Goal: Use online tool/utility

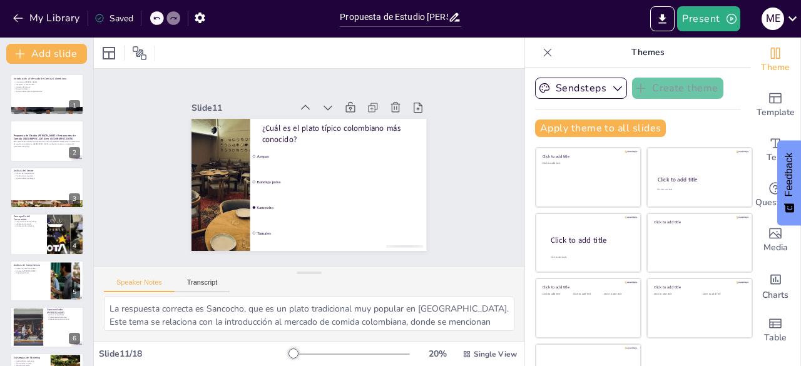
scroll to position [345, 0]
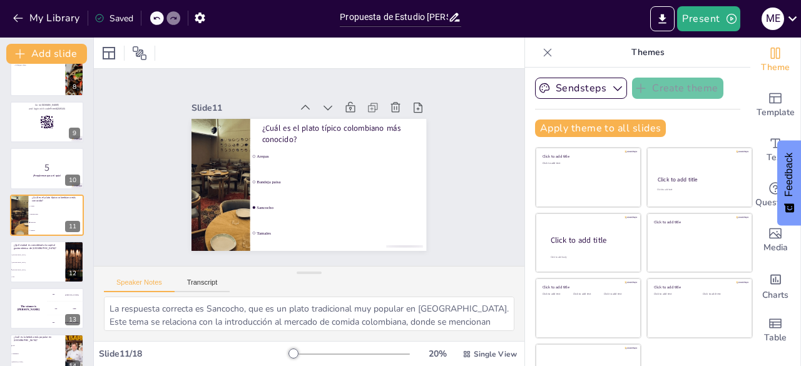
checkbox input "true"
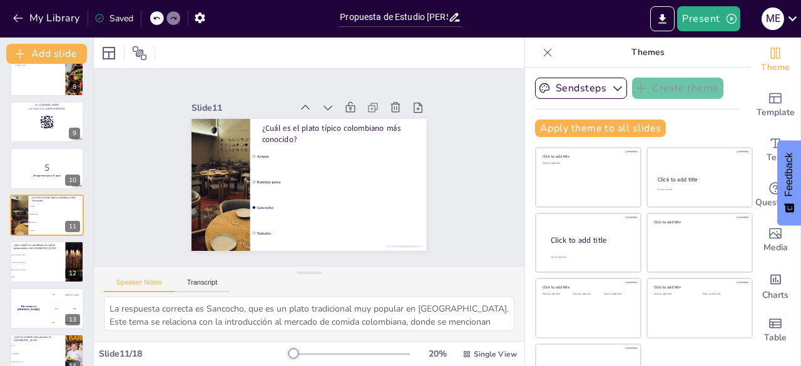
checkbox input "true"
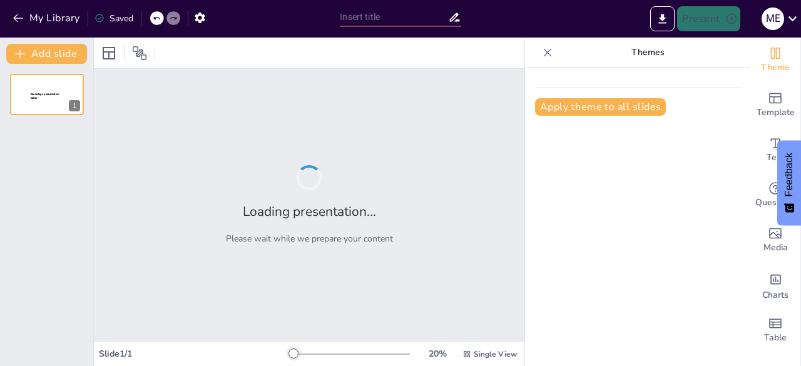
type input "Propuesta de Estudio [PERSON_NAME]: Restaurantes de Comida [GEOGRAPHIC_DATA] en…"
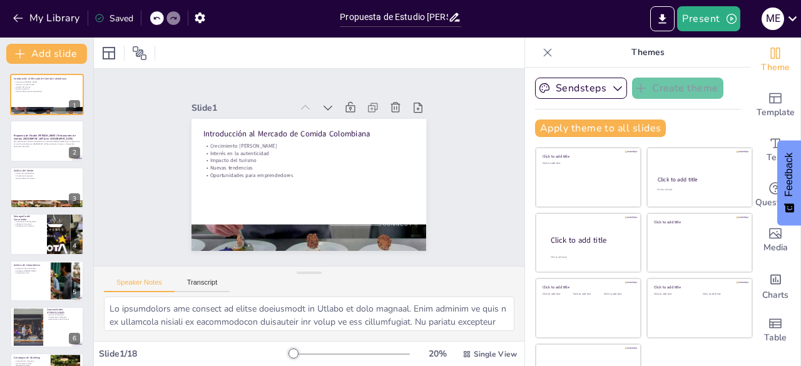
checkbox input "true"
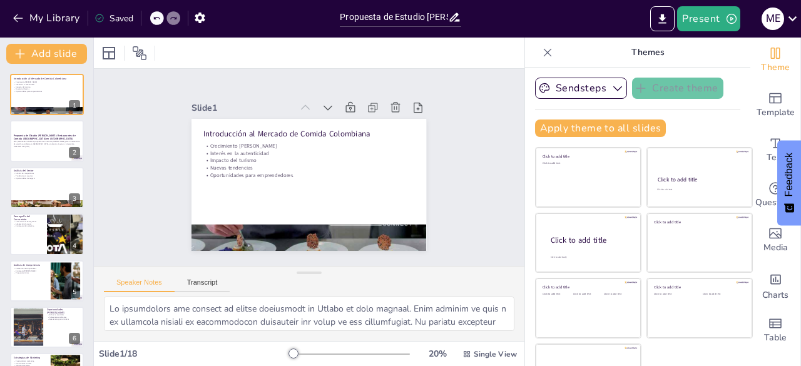
checkbox input "true"
